Goal: Task Accomplishment & Management: Manage account settings

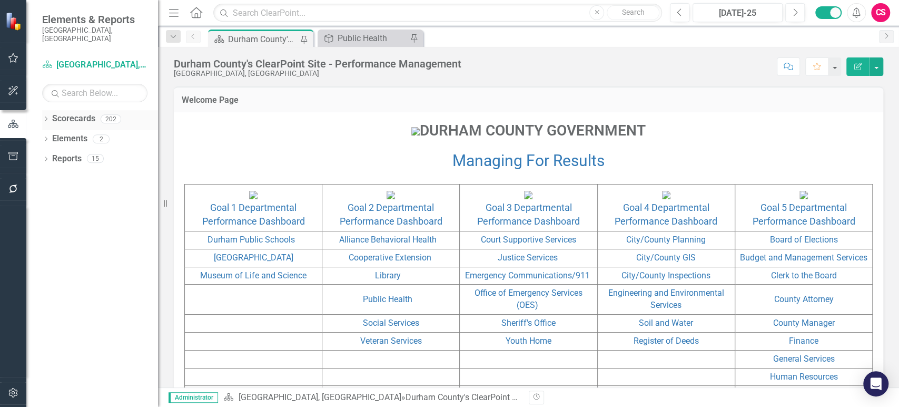
click at [45, 116] on div "Dropdown" at bounding box center [45, 120] width 7 height 9
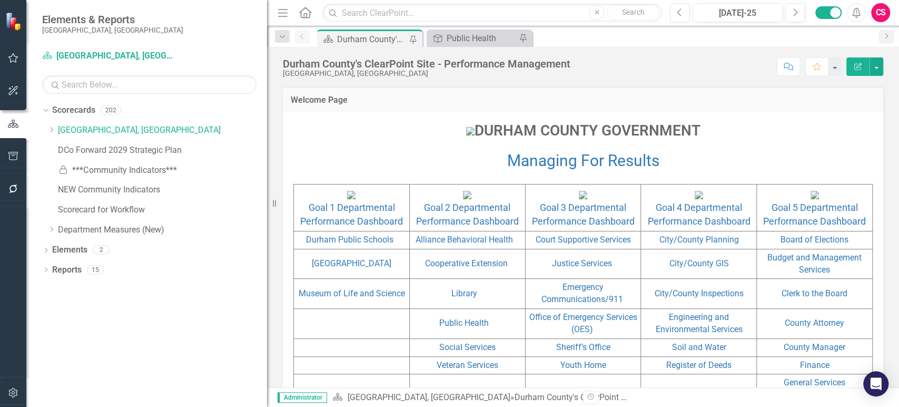
drag, startPoint x: 215, startPoint y: 181, endPoint x: 267, endPoint y: 169, distance: 53.2
click at [267, 169] on div "Resize" at bounding box center [271, 203] width 8 height 407
click at [144, 146] on link "DCo Forward 2029 Strategic Plan" at bounding box center [162, 150] width 209 height 12
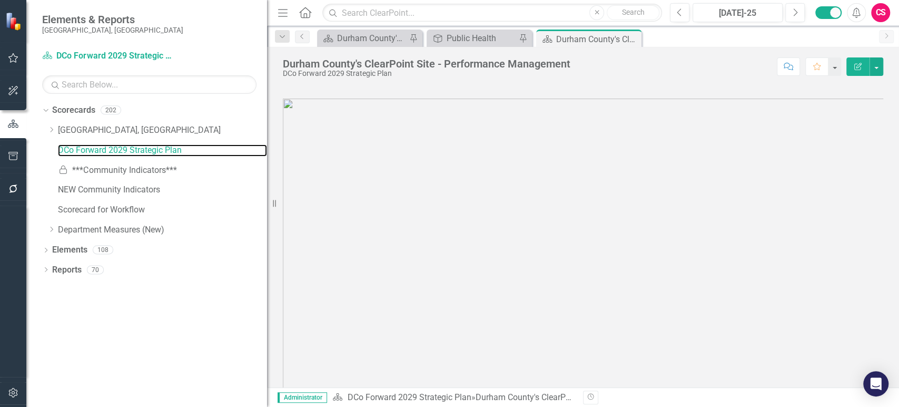
scroll to position [346, 0]
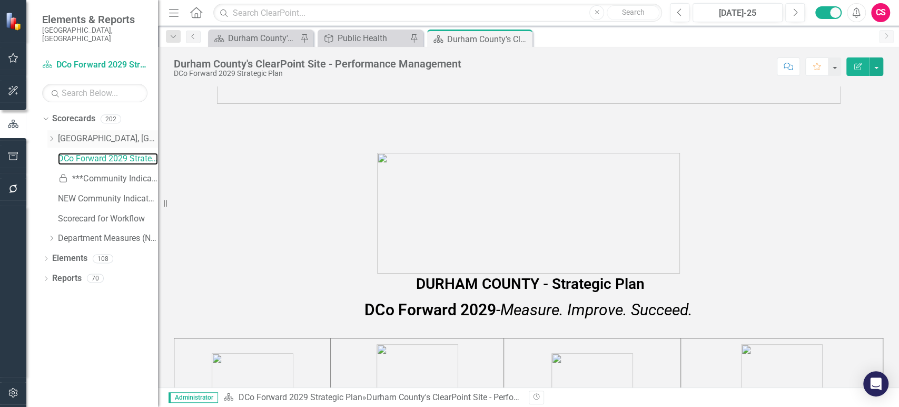
drag, startPoint x: 267, startPoint y: 151, endPoint x: 121, endPoint y: 129, distance: 147.0
click at [121, 129] on div "Elements & Reports [GEOGRAPHIC_DATA], [GEOGRAPHIC_DATA] Scorecard DCo Forward 2…" at bounding box center [79, 203] width 158 height 407
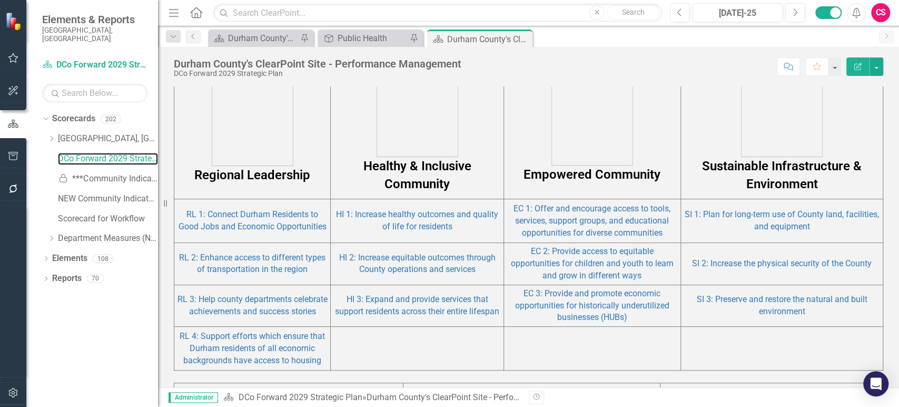
scroll to position [687, 0]
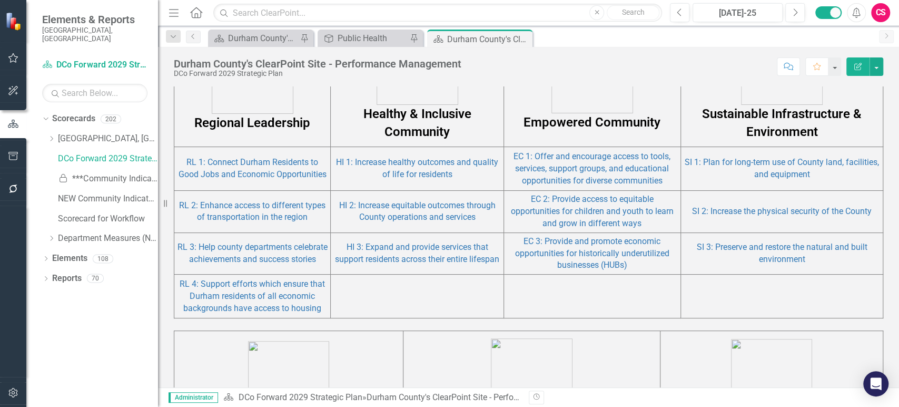
click at [229, 183] on td "RL 1: Connect Durham Residents to Good Jobs and Economic Opportunities" at bounding box center [252, 169] width 156 height 44
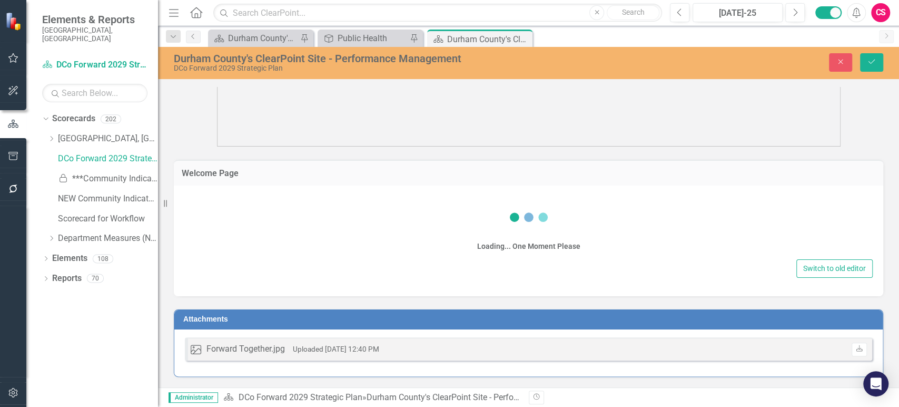
scroll to position [302, 0]
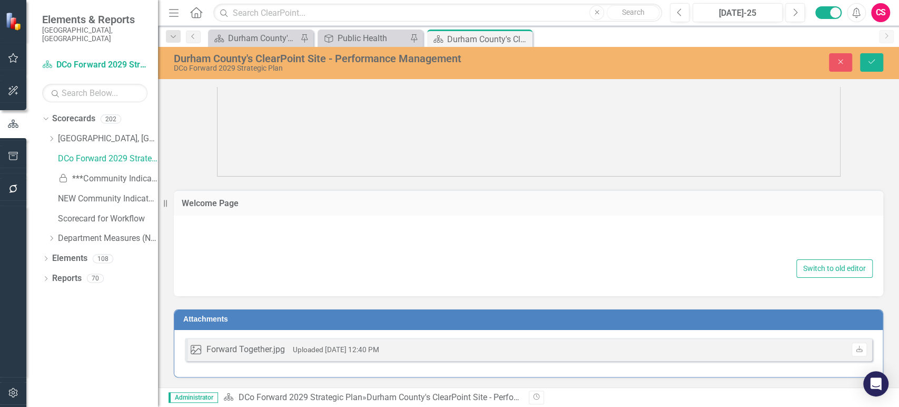
type textarea "<div class="container"> <div class="row">&nbsp;</div> <div class="row">&nbsp;</…"
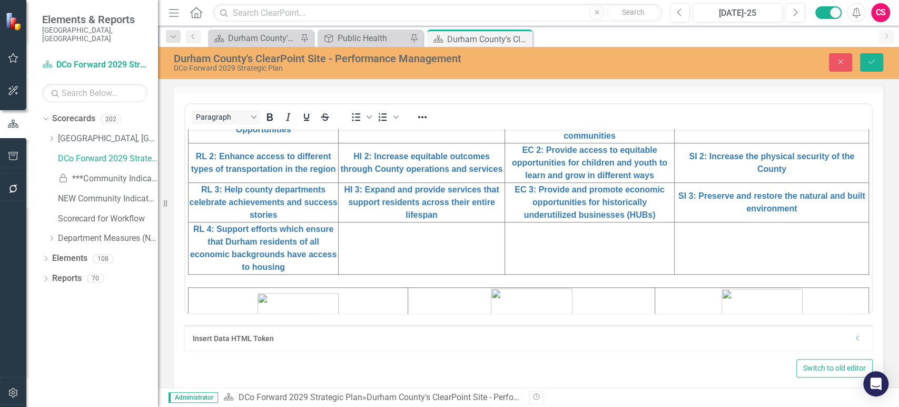
scroll to position [434, 0]
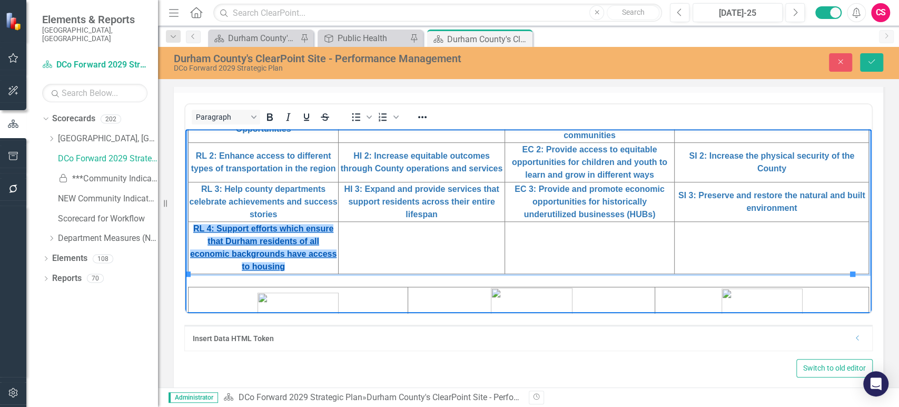
click at [267, 223] on link "RL 4: Support efforts which ensure that Durham residents of all economic backgr…" at bounding box center [263, 246] width 146 height 47
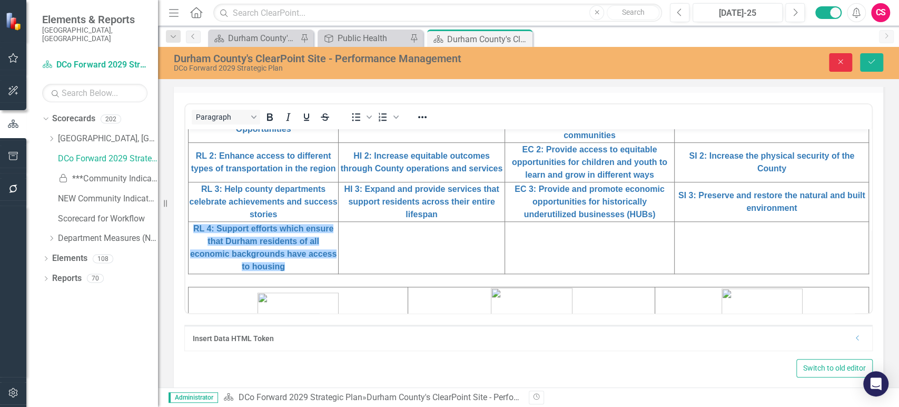
click at [841, 60] on icon "Close" at bounding box center [840, 61] width 9 height 7
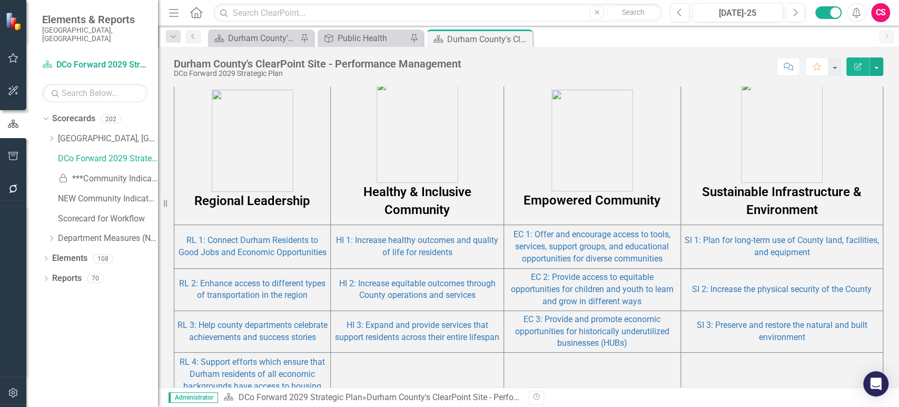
scroll to position [611, 0]
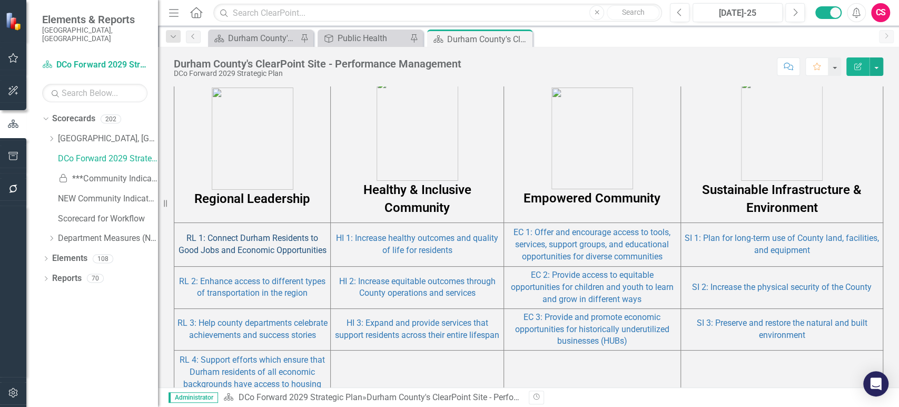
click at [213, 249] on link "RL 1: Connect Durham Residents to Good Jobs and Economic Opportunities" at bounding box center [253, 244] width 148 height 22
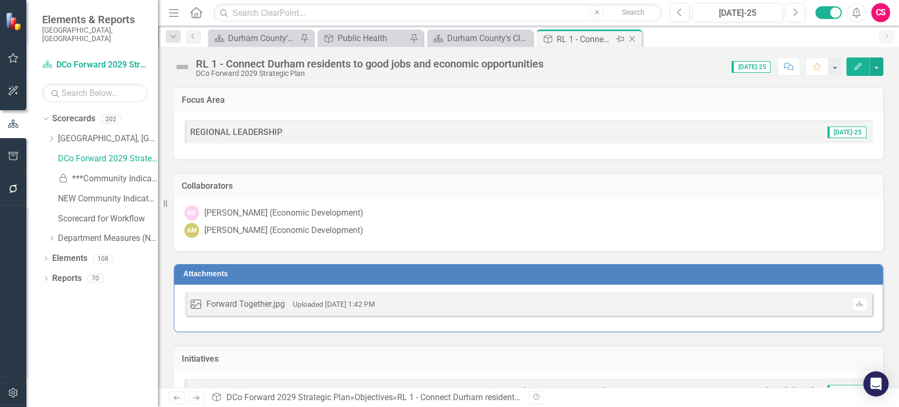
click at [634, 37] on icon "Close" at bounding box center [632, 39] width 11 height 8
click at [519, 159] on div "Collaborators MF [PERSON_NAME] (Economic Development) AM [PERSON_NAME] (Economi…" at bounding box center [528, 205] width 725 height 92
